Goal: Task Accomplishment & Management: Complete application form

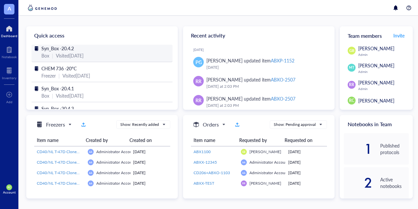
click at [78, 59] on div "Syn_Box -20.4.2 Box | Visited [DATE]" at bounding box center [102, 53] width 141 height 17
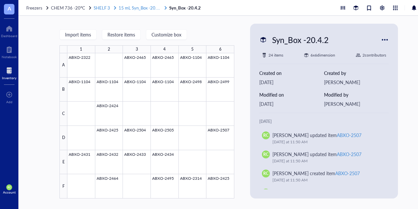
click at [133, 10] on span "15 mL Syn_Box -20.4.1" at bounding box center [141, 8] width 44 height 6
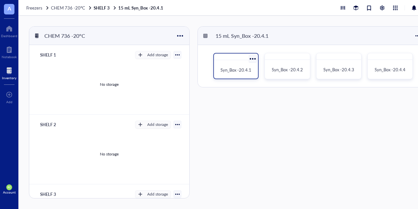
click at [244, 69] on span "Syn_Box -20.4.1" at bounding box center [235, 70] width 31 height 6
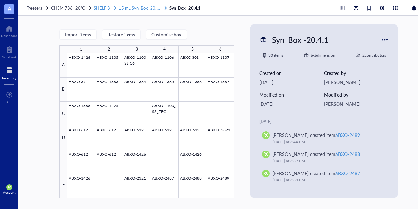
click at [149, 11] on span "15 mL Syn_Box -20.4.1" at bounding box center [141, 8] width 44 height 6
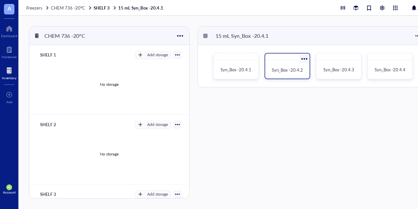
click at [286, 70] on span "Syn_Box -20.4.2" at bounding box center [287, 70] width 31 height 6
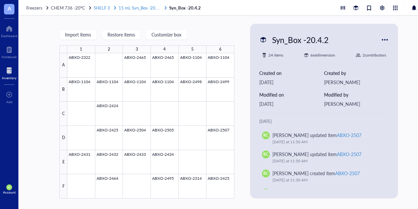
click at [143, 7] on span "15 mL Syn_Box -20.4.1" at bounding box center [141, 8] width 44 height 6
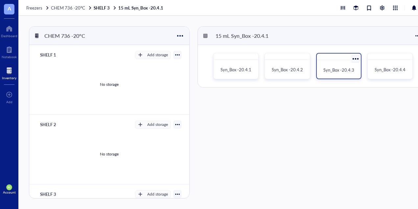
drag, startPoint x: 331, startPoint y: 64, endPoint x: 354, endPoint y: 72, distance: 24.6
click at [354, 72] on span "Syn_Box -20.4.3" at bounding box center [338, 70] width 31 height 6
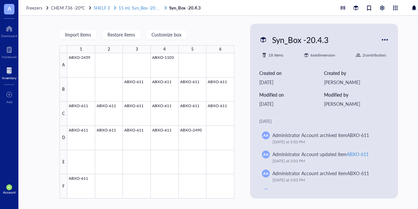
click at [148, 6] on span "15 mL Syn_Box -20.4.1" at bounding box center [141, 8] width 44 height 6
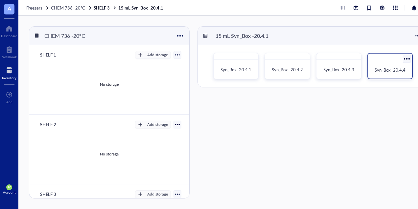
click at [386, 75] on div "Syn_Box -20.4.4" at bounding box center [390, 70] width 39 height 14
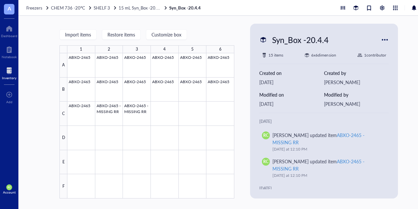
click at [149, 12] on div "Freezers CHEM 736 -20°C SHELF 3 15 mL Syn_Box -20.4.1 Syn_Box -20.4.4" at bounding box center [228, 8] width 421 height 16
click at [146, 11] on div "Freezers CHEM 736 -20°C SHELF 3 15 mL Syn_Box -20.4.1 Syn_Box -20.4.4" at bounding box center [228, 8] width 421 height 16
click at [140, 10] on span "15 mL Syn_Box -20.4.1" at bounding box center [141, 8] width 44 height 6
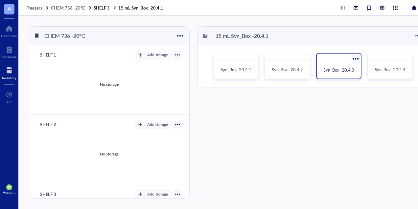
click at [328, 68] on span "Syn_Box -20.4.3" at bounding box center [338, 70] width 31 height 6
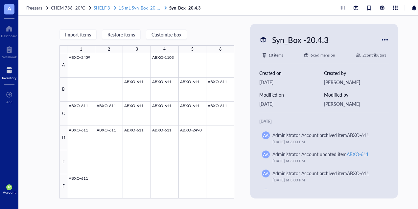
click at [130, 8] on span "15 mL Syn_Box -20.4.1" at bounding box center [141, 8] width 44 height 6
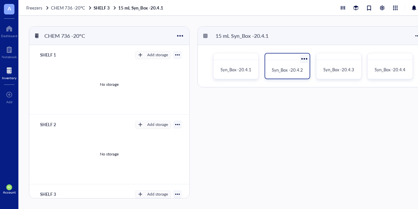
click at [286, 70] on span "Syn_Box -20.4.2" at bounding box center [287, 70] width 31 height 6
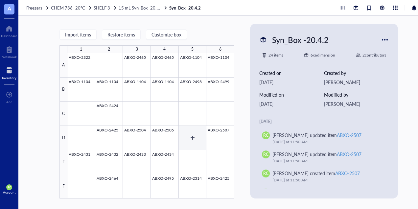
click at [195, 132] on div at bounding box center [150, 125] width 167 height 145
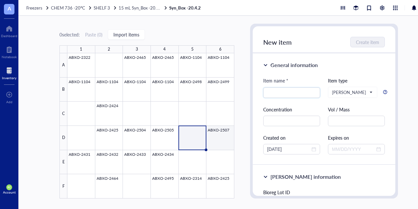
click at [224, 135] on div at bounding box center [150, 125] width 167 height 145
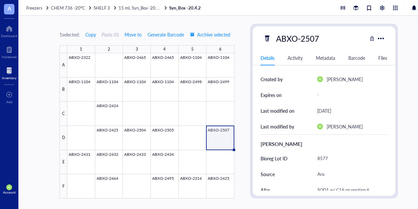
scroll to position [99, 0]
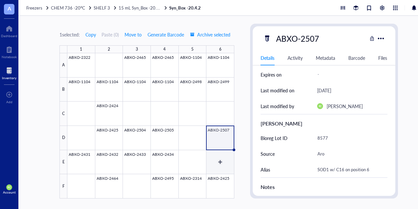
click at [219, 156] on div at bounding box center [150, 125] width 167 height 145
type textarea "Keep everyone on the same page…"
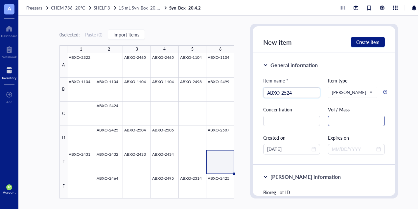
type input "ABXO-2524"
click at [342, 122] on input "text" at bounding box center [356, 121] width 57 height 11
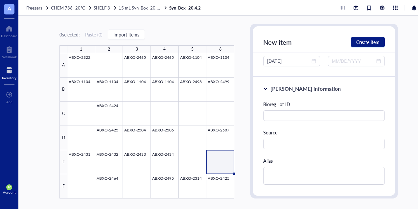
scroll to position [99, 0]
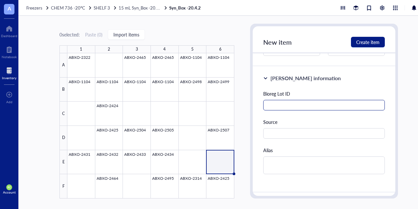
type input "28.77mg"
click at [295, 107] on input "text" at bounding box center [324, 105] width 122 height 11
type input "8667"
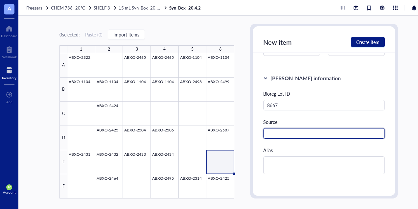
click at [291, 128] on input "text" at bounding box center [324, 133] width 122 height 11
type input "Aro"
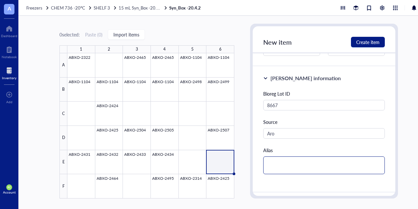
click at [286, 159] on textarea at bounding box center [324, 165] width 122 height 18
type textarea "S"
type textarea "So"
type textarea "Sod"
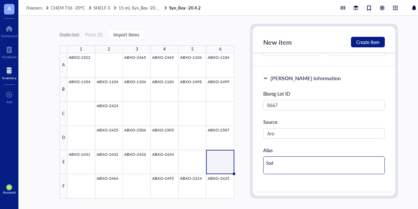
type textarea "Sod1"
type textarea "Sod1 D"
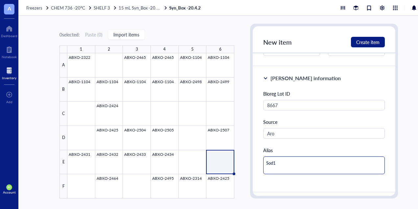
type textarea "Sod1 D"
type textarea "Sod1 DS"
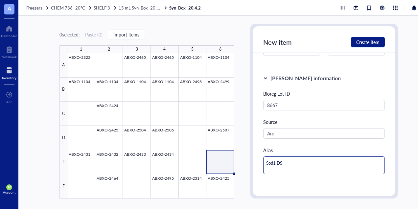
type textarea "Sod1 DS w"
type textarea "Sod1 DS w/"
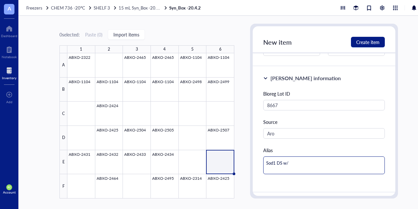
type textarea "Sod1 DS w/"
type textarea "Sod1 DS w/ M"
type textarea "Sod1 DS w/ Ma"
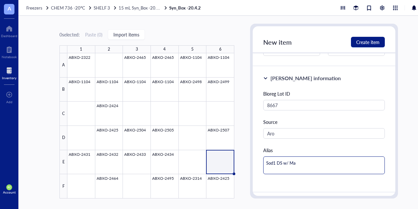
type textarea "Sod1 DS w/ Mal"
type textarea "Sod1 DS w/ [DEMOGRAPHIC_DATA]"
type textarea "Sod1 DS w/ [PERSON_NAME]"
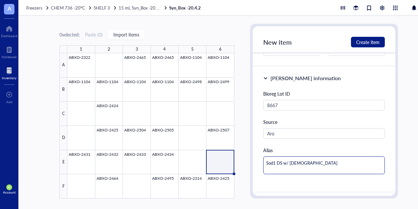
type textarea "Sod1 DS w/ [PERSON_NAME]"
type textarea "Sod1 DS w/ Maleimd"
type textarea "Sod1 DS w/ Maleimdi"
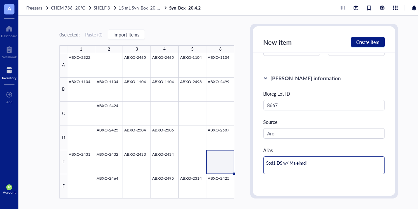
type textarea "Sod1 DS w/ Maleimdie"
type textarea "Sod1 DS w/ Maleimdi"
type textarea "Sod1 DS w/ Maleimd"
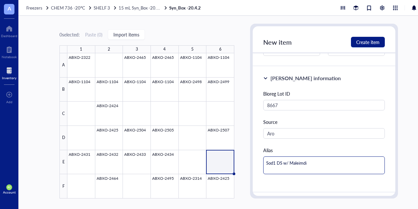
type textarea "Sod1 DS w/ Maleimd"
type textarea "Sod1 DS w/ [PERSON_NAME]"
type textarea "Sod1 DS w/ Maleimi"
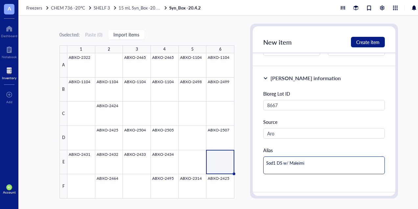
type textarea "Sod1 DS w/ Maleimid"
type textarea "Sod1 DS w/ Maleimide"
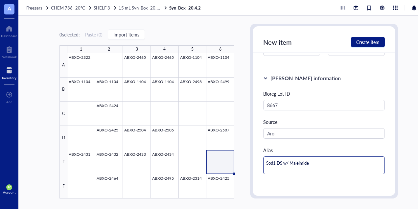
type textarea "Sod1 DS w/ Maleimide"
type textarea "Sod1 DS w/ Maleimide a"
type textarea "Sod1 DS w/ Maleimide an"
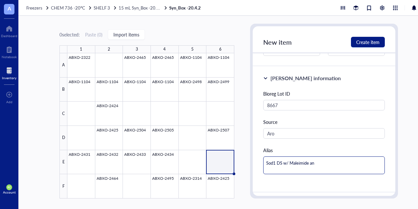
type textarea "Sod1 DS w/ Maleimide and"
type textarea "Sod1 DS w/ Maleimide and C"
type textarea "Sod1 DS w/ Maleimide and C1"
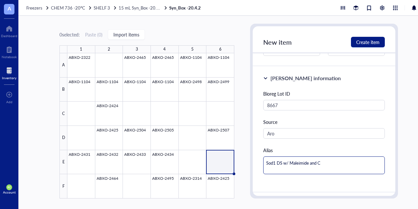
type textarea "Sod1 DS w/ Maleimide and C1"
type textarea "Sod1 DS w/ Maleimide and C16"
type textarea "Sod1 DS w/ Maleimide and C16o"
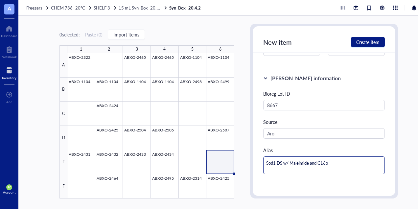
type textarea "Sod1 DS w/ Maleimide and C16on"
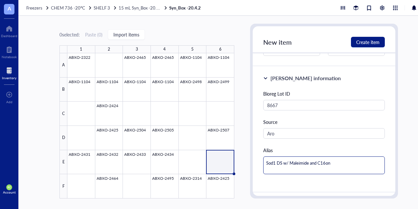
type textarea "Sod1 DS w/ Maleimide and C16on"
type textarea "Sod1 DS w/ Maleimide and C16o"
type textarea "Sod1 DS w/ Maleimide and C16"
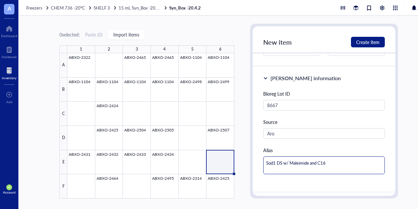
type textarea "Sod1 DS w/ Maleimide and C16"
type textarea "Sod1 DS w/ Maleimide and C16 o"
type textarea "Sod1 DS w/ Maleimide and C16 on"
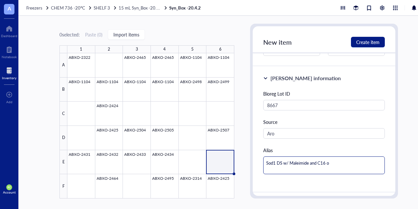
type textarea "Sod1 DS w/ Maleimide and C16 on"
type textarea "Sod1 DS w/ Maleimide and C16 on p"
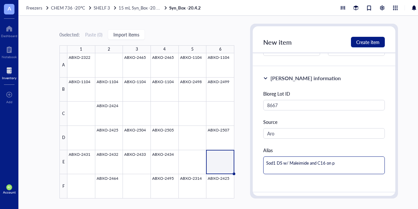
type textarea "Sod1 DS w/ Maleimide and C16 on po"
type textarea "Sod1 DS w/ Maleimide and C16 on pos"
type textarea "Sod1 DS w/ Maleimide and C16 on posi"
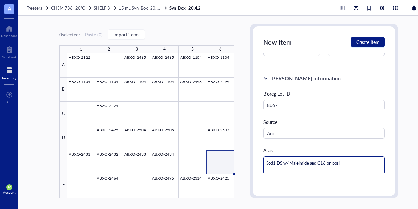
type textarea "Sod1 DS w/ Maleimide and C16 on posit"
type textarea "Sod1 DS w/ Maleimide and C16 on positi"
type textarea "Sod1 DS w/ Maleimide and C16 on positio"
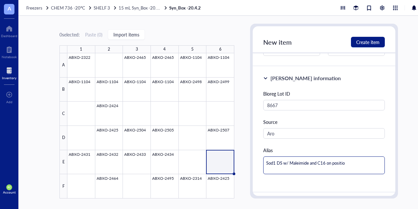
type textarea "Sod1 DS w/ Maleimide and C16 on position"
type textarea "Sod1 DS w/ Maleimide and C16 on position 1"
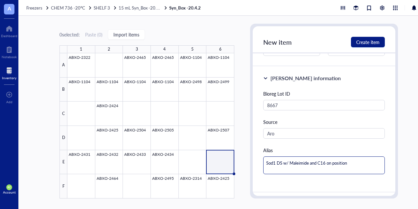
type textarea "Sod1 DS w/ Maleimide and C16 on position 1"
type textarea "Sod1 DS w/ Maleimide and C16 on position 18"
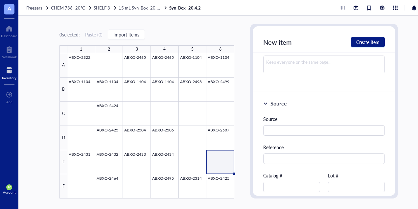
scroll to position [263, 0]
type textarea "Sod1 DS w/ Maleimide and C16 on position 18"
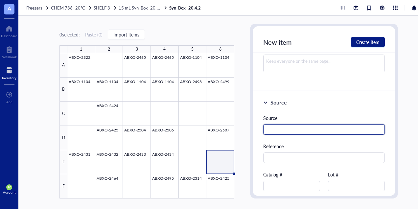
click at [290, 131] on input "text" at bounding box center [324, 129] width 122 height 11
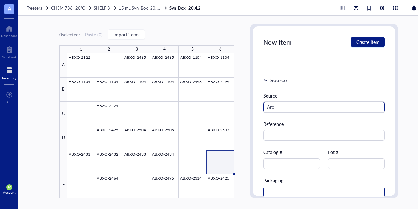
scroll to position [296, 0]
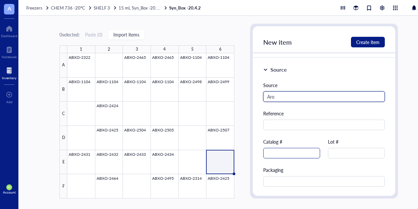
type input "Aro"
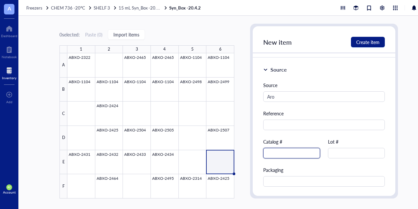
click at [289, 152] on input "text" at bounding box center [291, 153] width 57 height 11
type input "ABXO-2524"
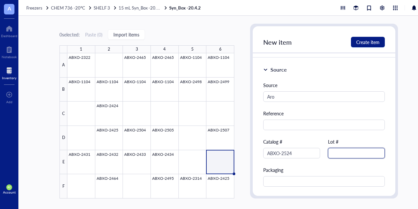
click at [348, 149] on input "text" at bounding box center [356, 153] width 57 height 11
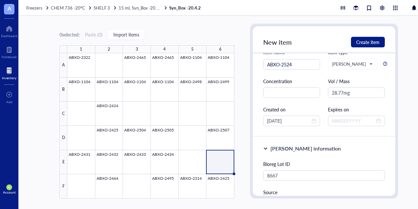
scroll to position [0, 0]
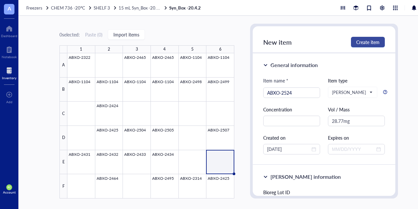
type input "8667"
click at [363, 38] on button "Create item" at bounding box center [368, 42] width 34 height 11
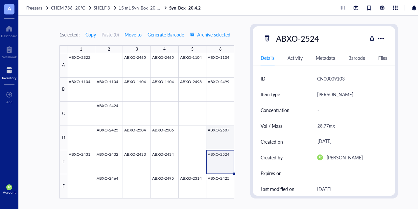
click at [223, 141] on div at bounding box center [150, 125] width 167 height 145
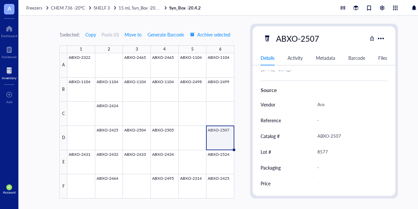
scroll to position [3, 0]
click at [165, 135] on div at bounding box center [150, 125] width 167 height 145
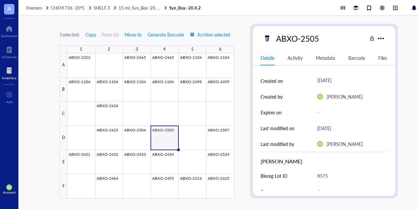
scroll to position [66, 0]
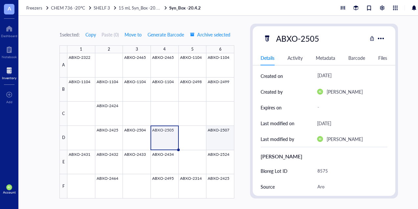
click at [212, 139] on div at bounding box center [150, 125] width 167 height 145
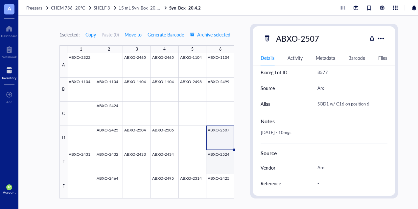
scroll to position [3, 0]
click at [223, 152] on div at bounding box center [150, 125] width 167 height 145
type textarea "Keep everyone on the same page…"
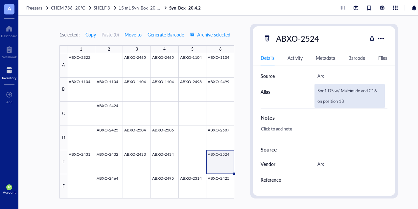
scroll to position [137, 0]
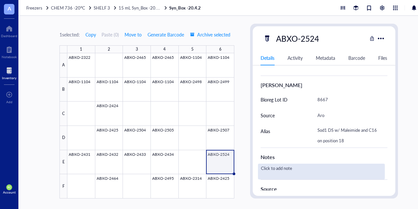
click at [283, 169] on div "Click to add note" at bounding box center [321, 172] width 127 height 16
type textarea "[DATE] - 28.77mg added to Genemod"
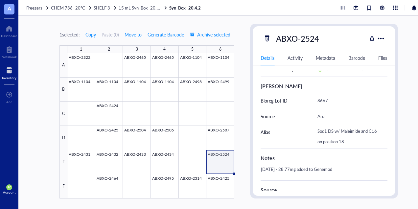
scroll to position [71, 0]
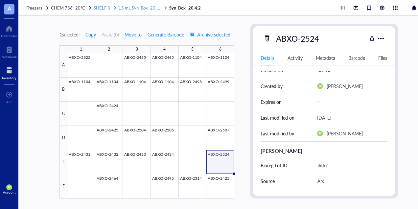
click at [135, 5] on span "15 mL Syn_Box -20.4.1" at bounding box center [141, 8] width 44 height 6
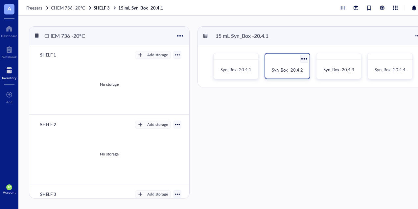
click at [298, 69] on span "Syn_Box -20.4.2" at bounding box center [287, 70] width 31 height 6
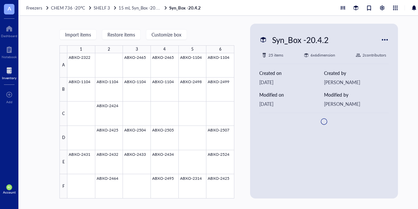
type textarea "Keep everyone on the same page…"
